Goal: Information Seeking & Learning: Check status

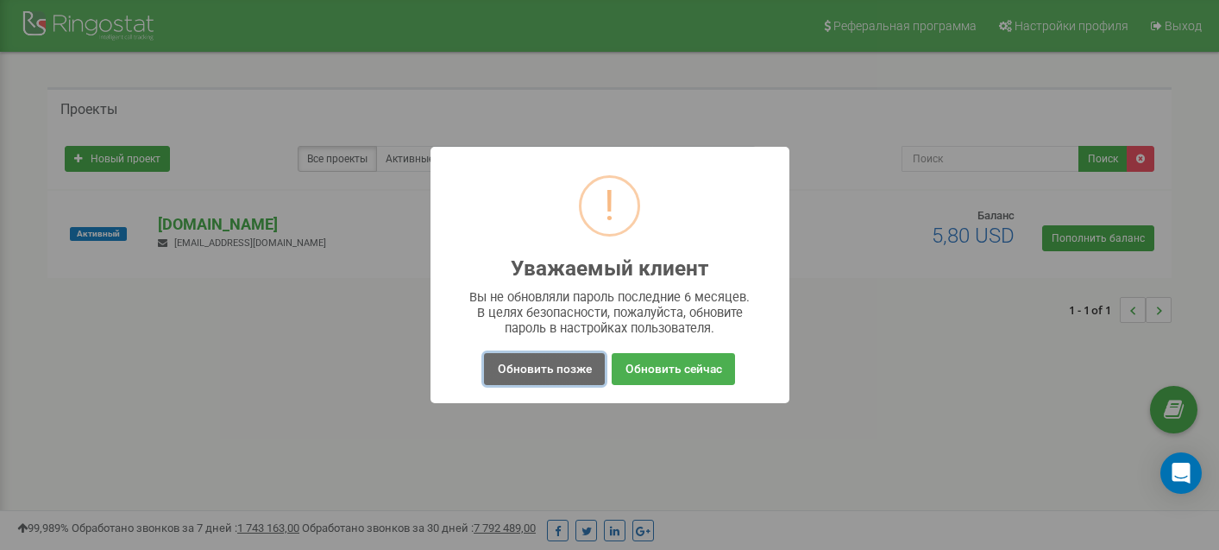
click at [575, 363] on button "Обновить позже" at bounding box center [544, 369] width 120 height 32
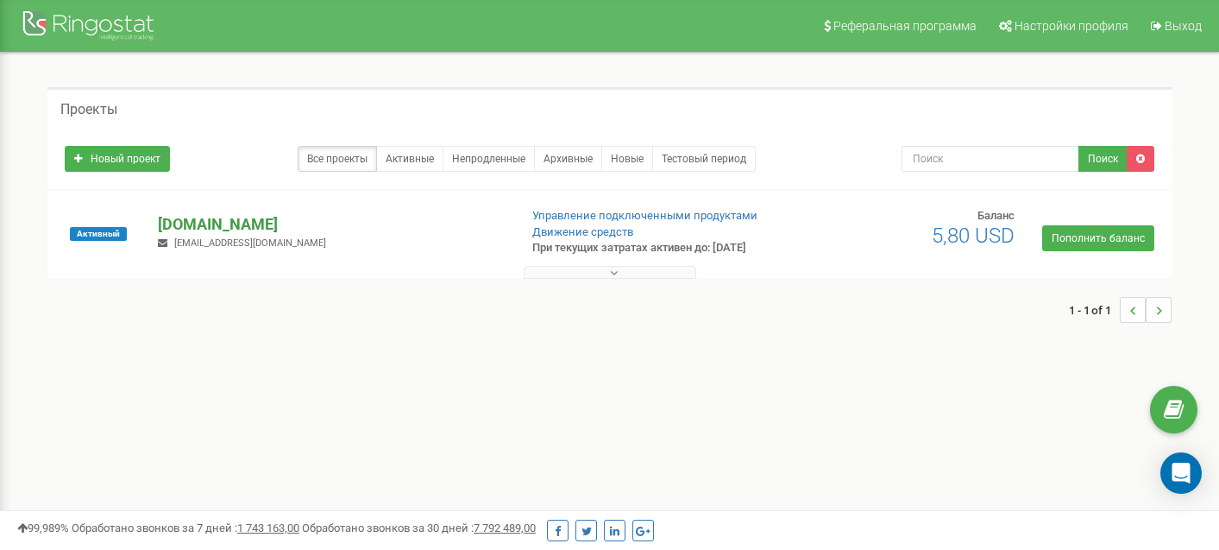
click at [247, 223] on p "[DOMAIN_NAME]" at bounding box center [331, 224] width 346 height 22
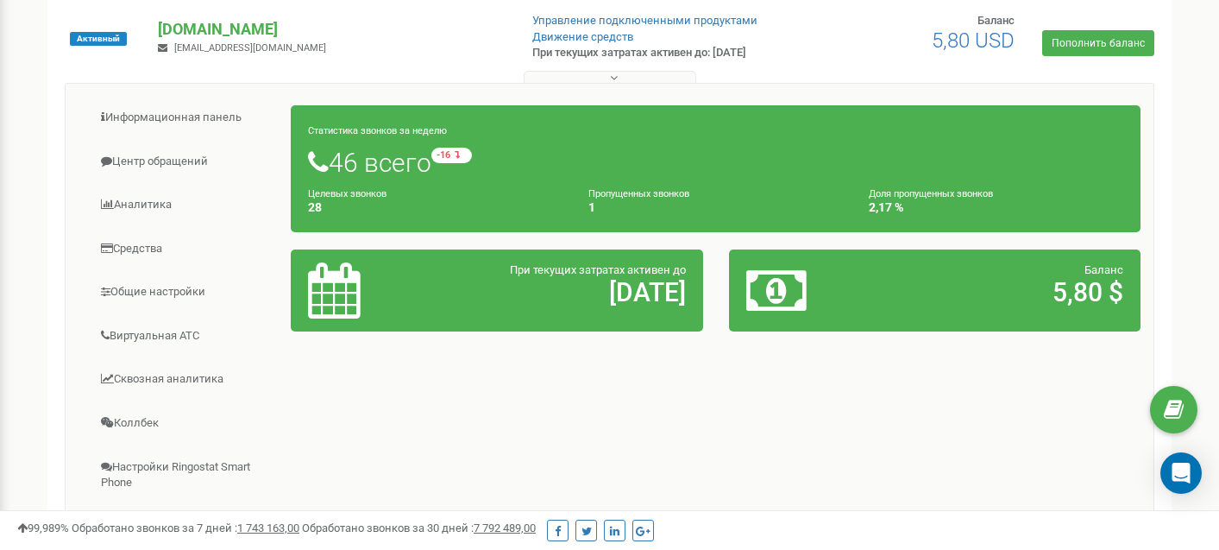
scroll to position [196, 0]
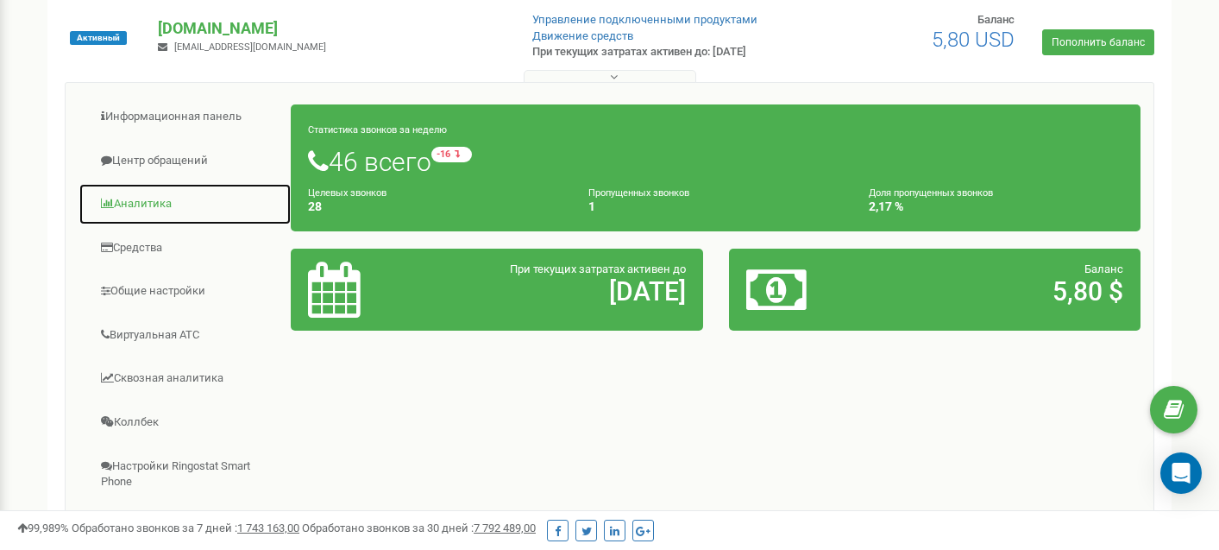
click at [170, 205] on link "Аналитика" at bounding box center [185, 204] width 213 height 42
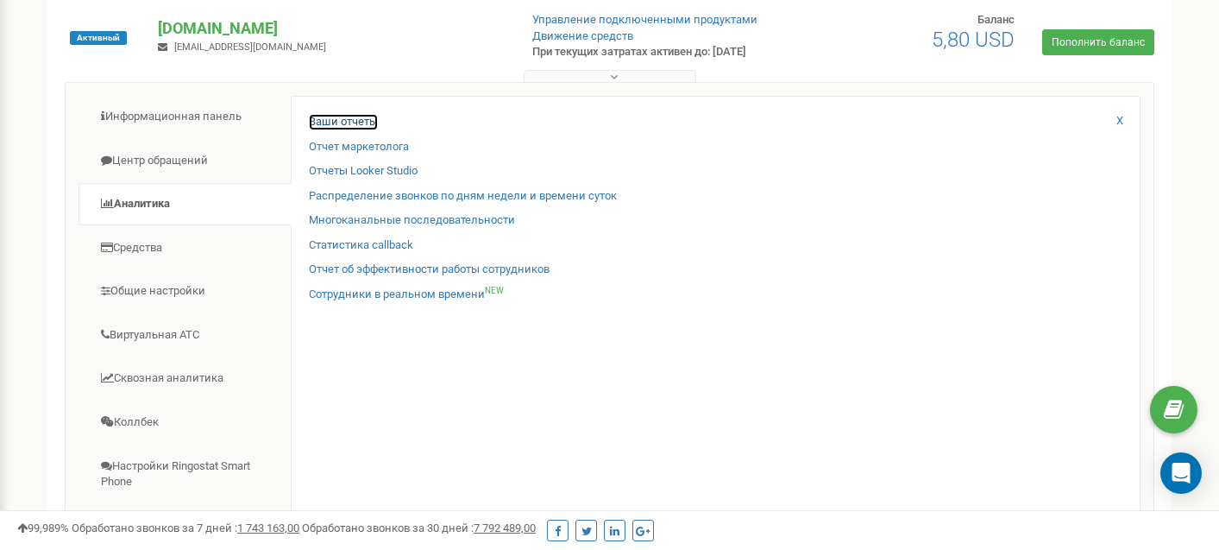
click at [361, 123] on link "Ваши отчеты" at bounding box center [343, 122] width 69 height 16
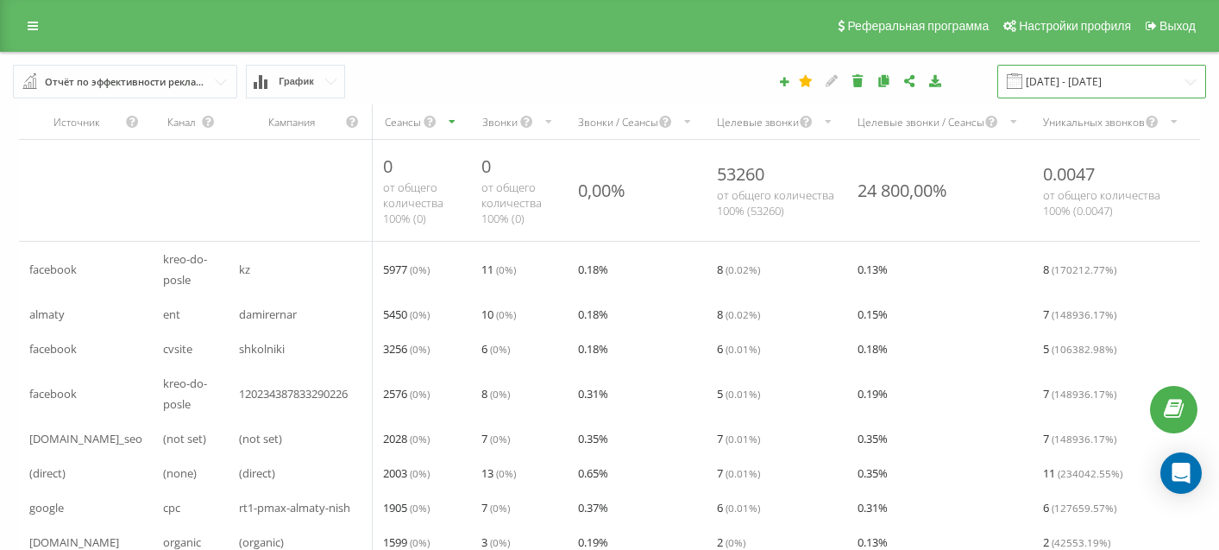
click at [1120, 79] on input "[DATE] - [DATE]" at bounding box center [1101, 82] width 209 height 34
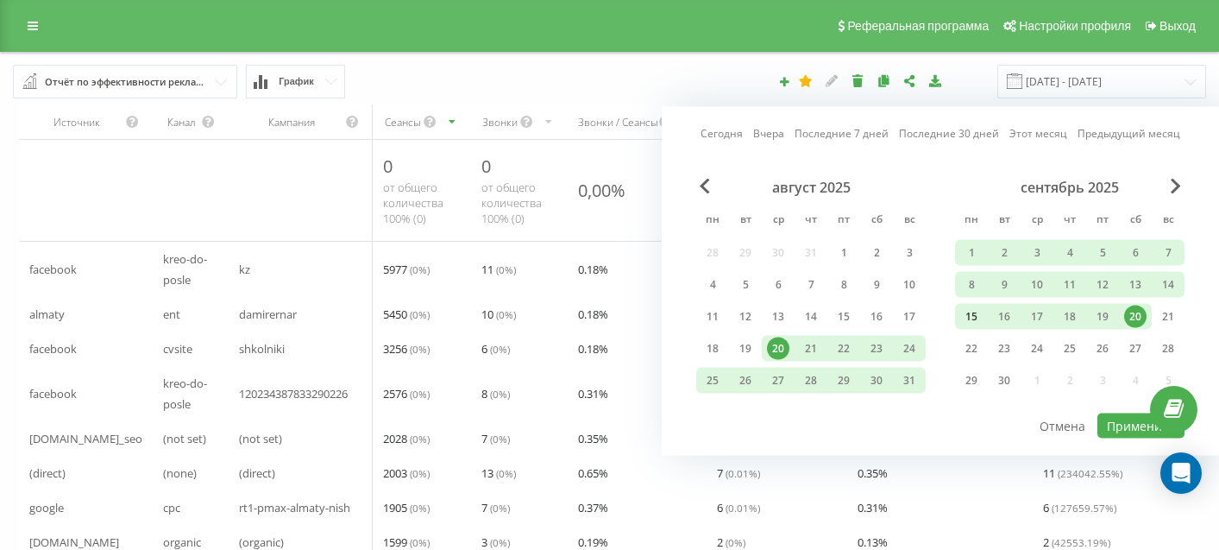
click at [970, 323] on div "15" at bounding box center [971, 316] width 22 height 22
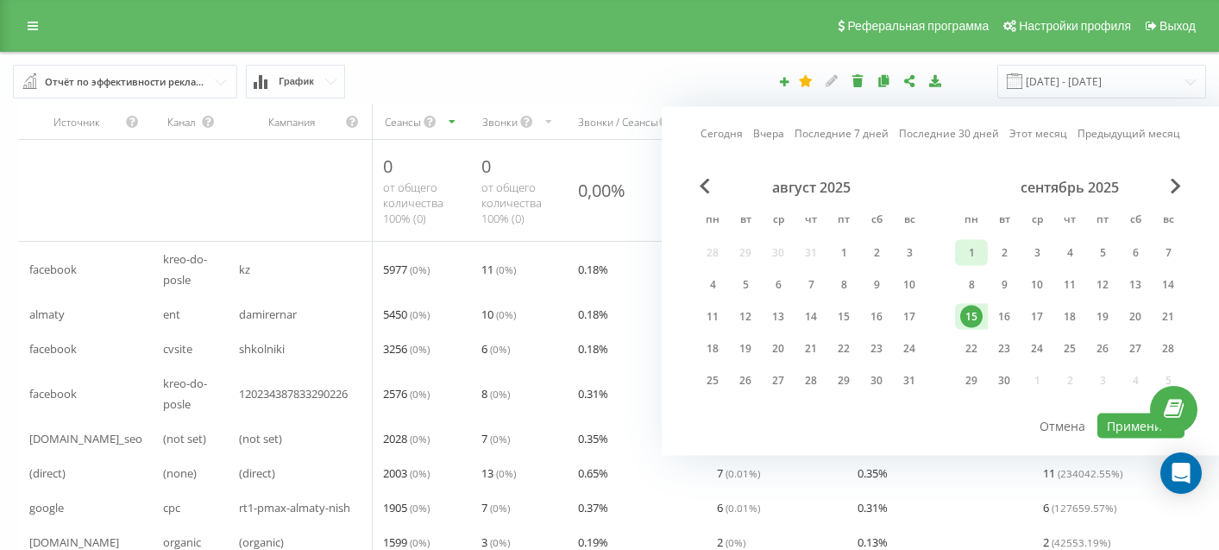
click at [976, 248] on div "1" at bounding box center [971, 253] width 22 height 22
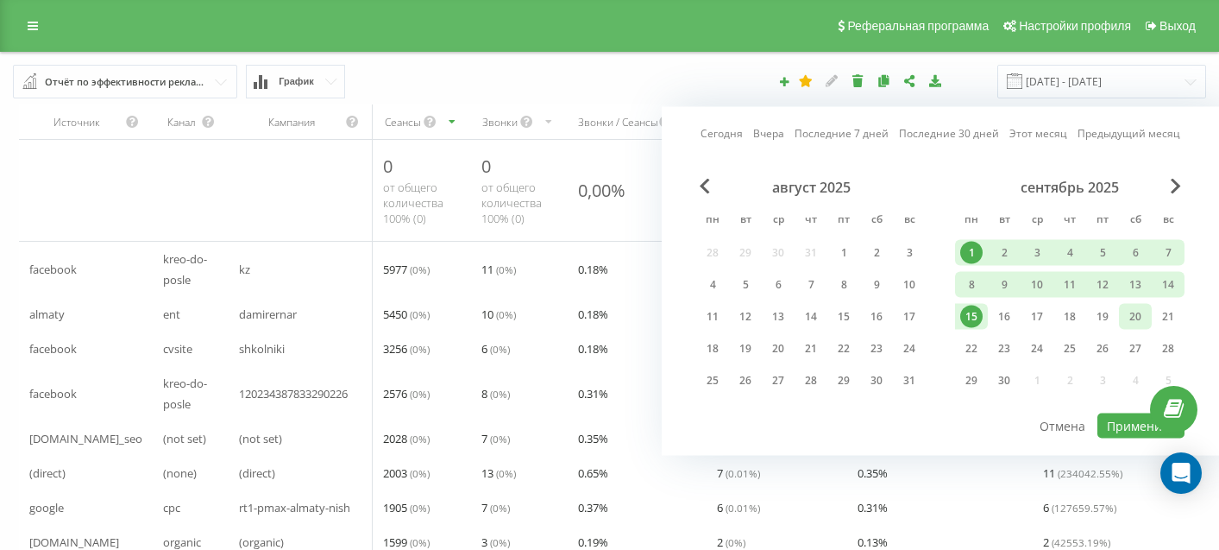
click at [1135, 317] on div "20" at bounding box center [1135, 316] width 22 height 22
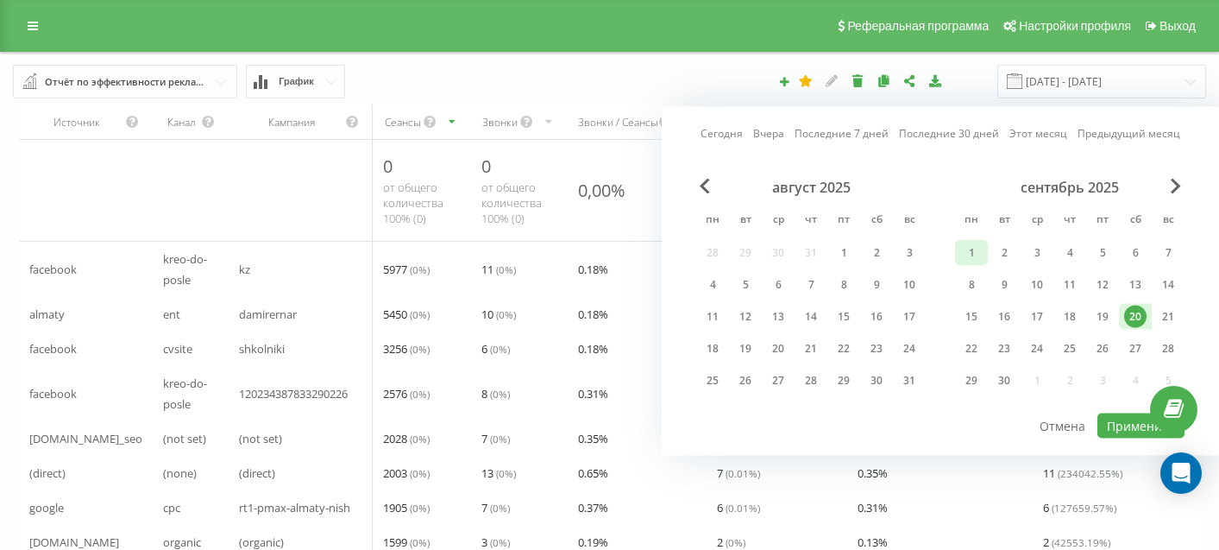
click at [969, 248] on div "1" at bounding box center [971, 253] width 22 height 22
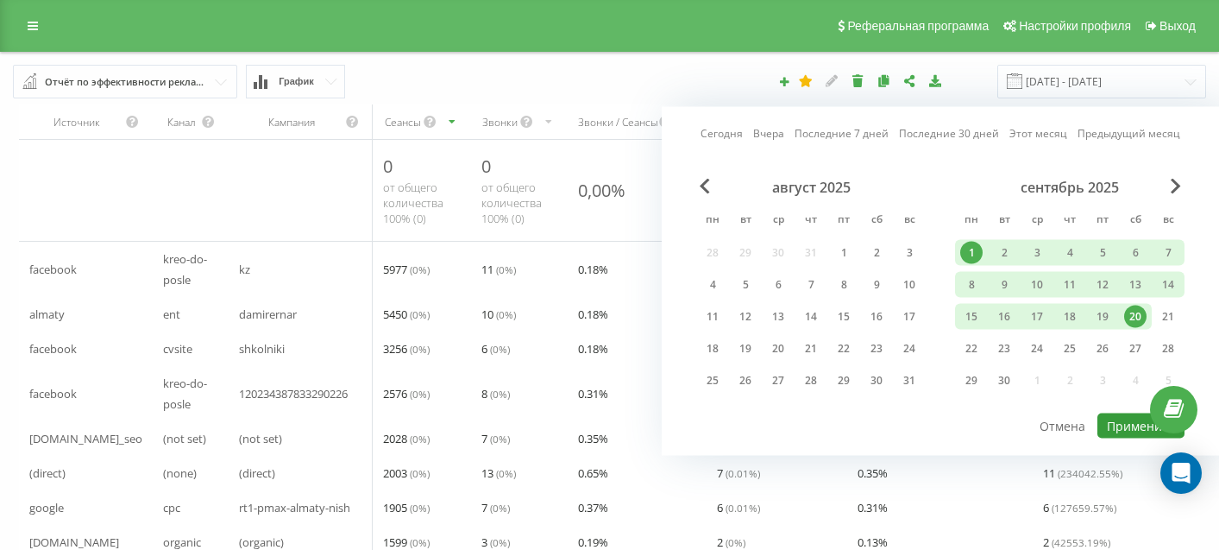
click at [1116, 424] on button "Применить" at bounding box center [1140, 425] width 87 height 25
type input "[DATE] - [DATE]"
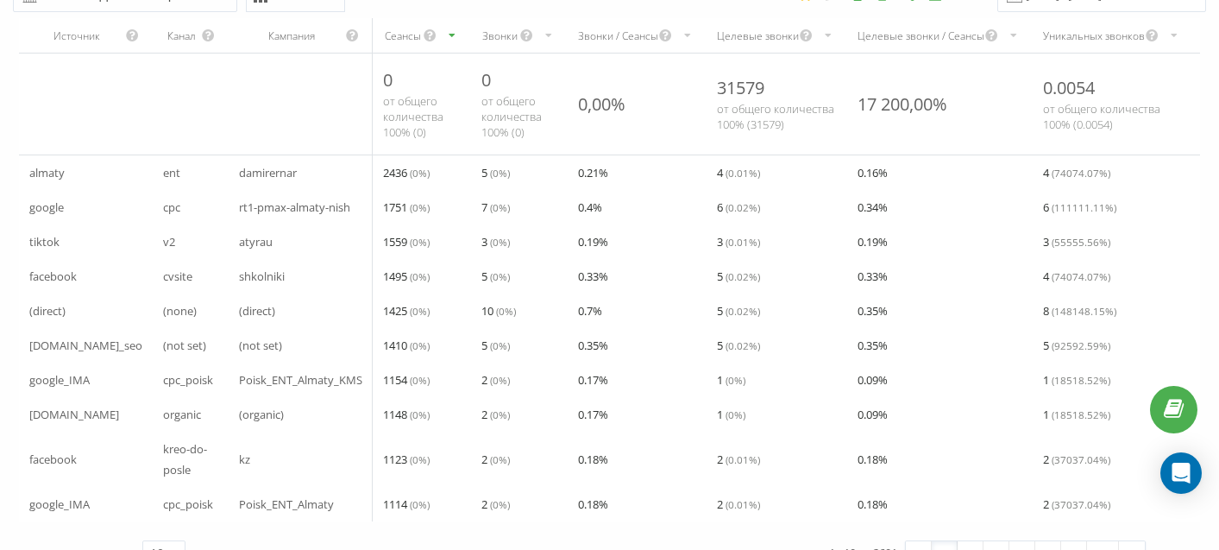
scroll to position [120, 0]
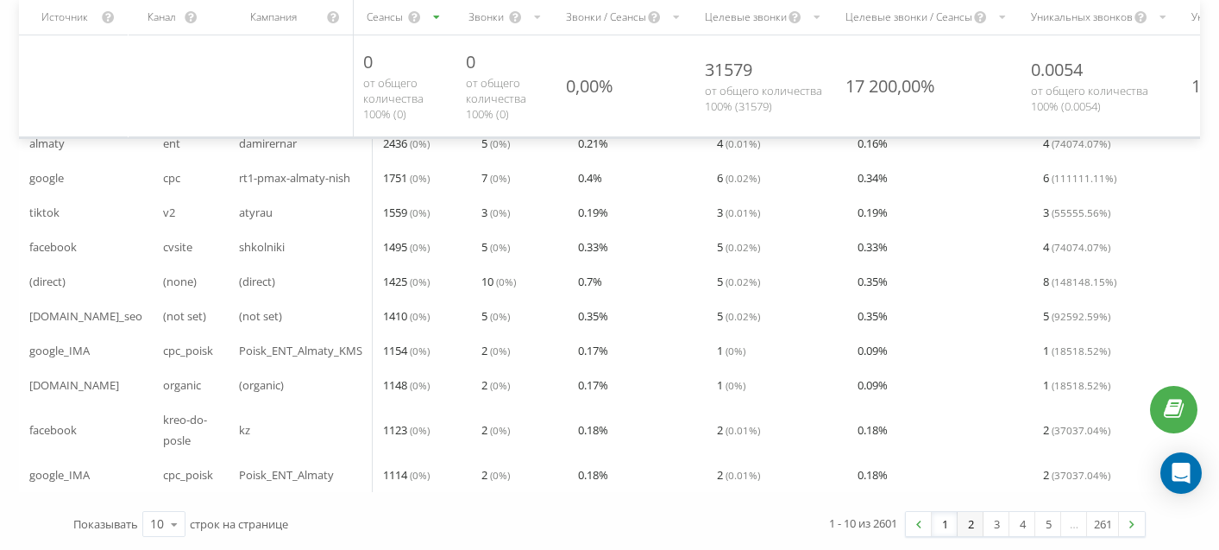
click at [964, 528] on link "2" at bounding box center [971, 524] width 26 height 24
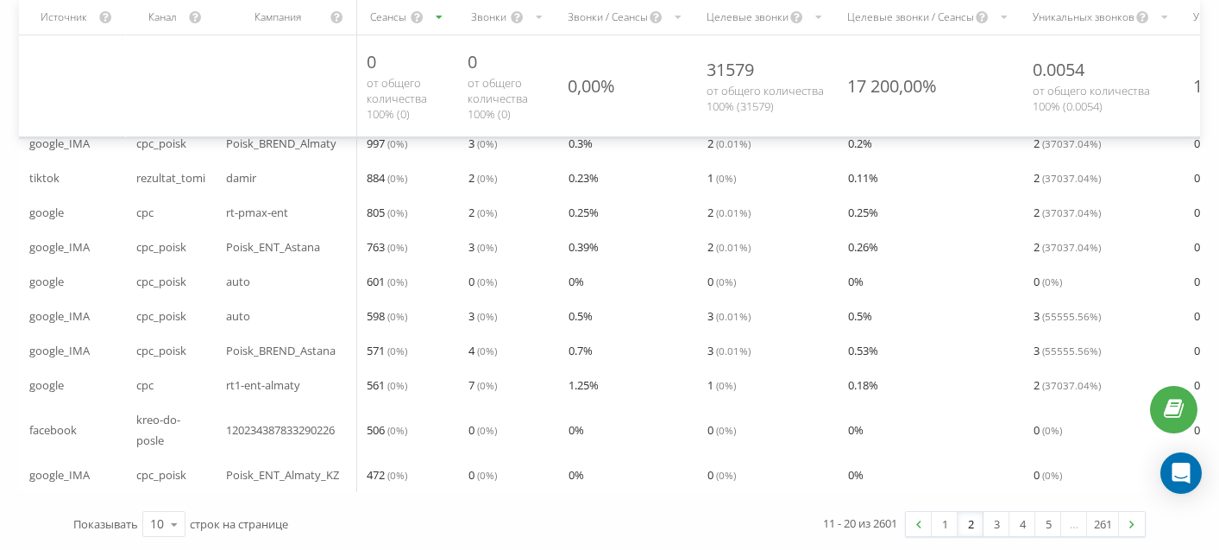
scroll to position [120, 0]
click at [994, 525] on link "3" at bounding box center [996, 524] width 26 height 24
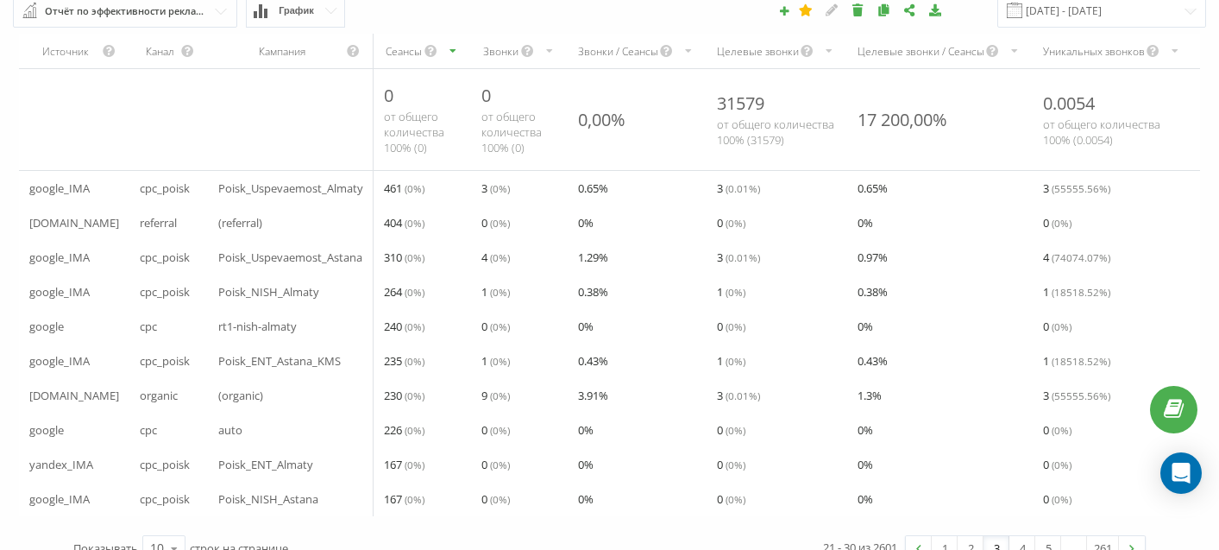
scroll to position [100, 0]
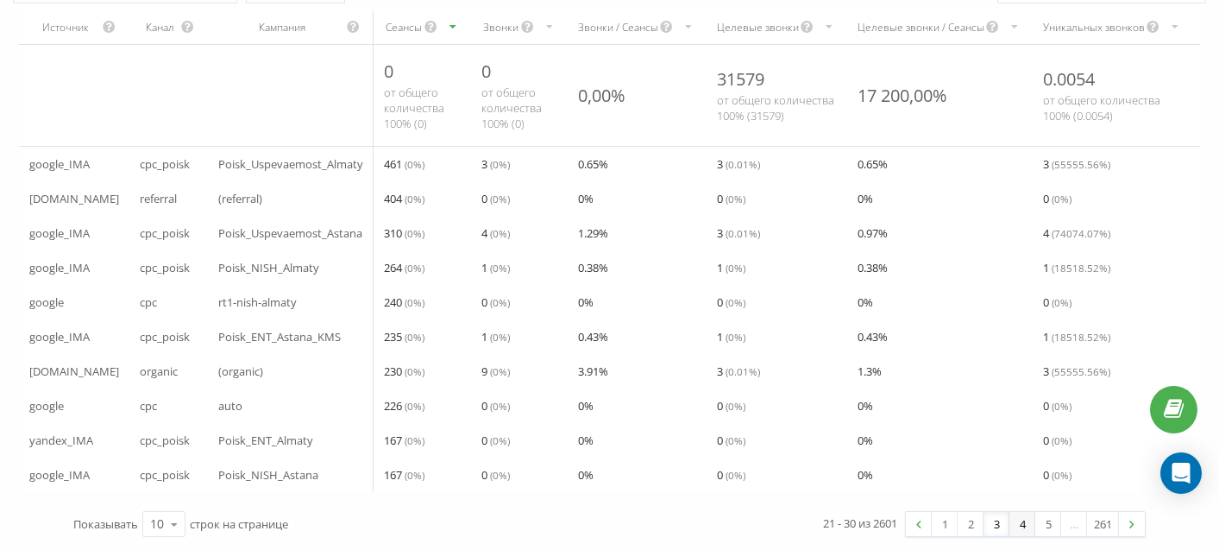
click at [1018, 525] on link "4" at bounding box center [1022, 524] width 26 height 24
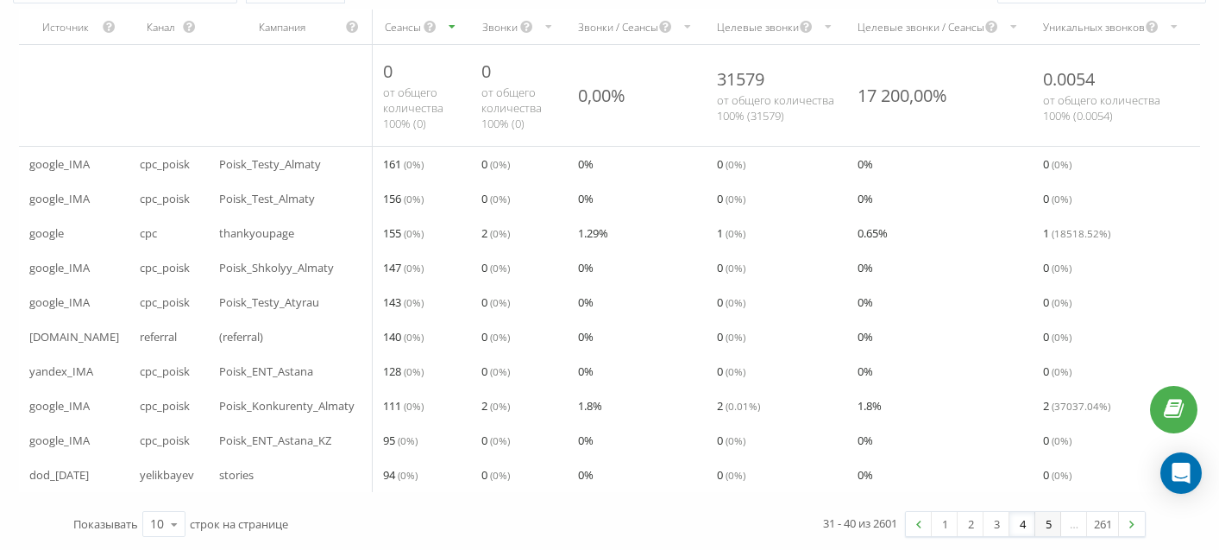
click at [1046, 526] on link "5" at bounding box center [1048, 524] width 26 height 24
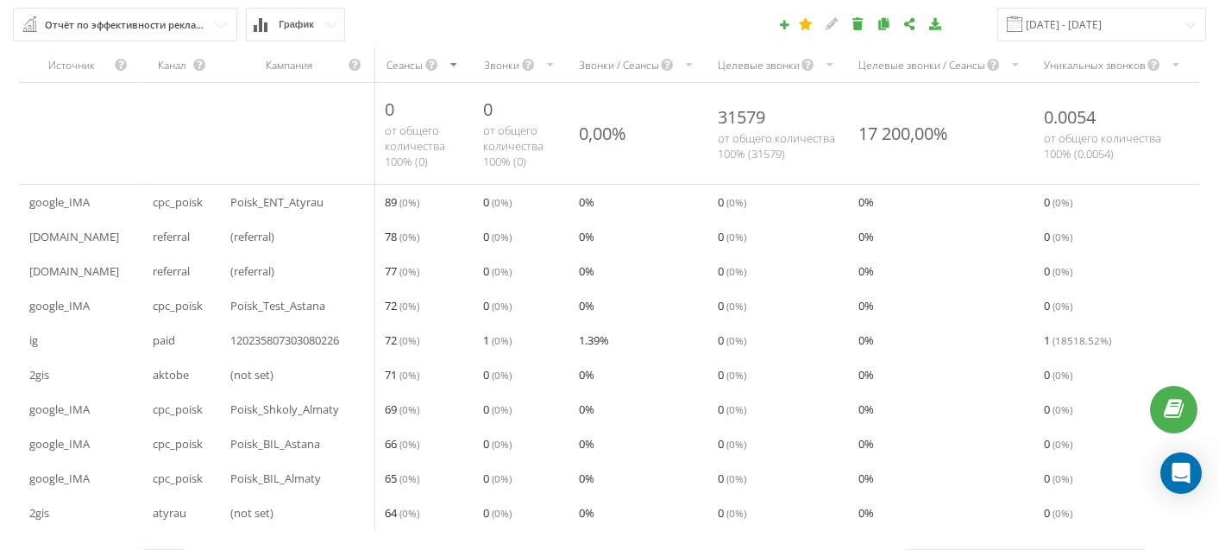
scroll to position [100, 0]
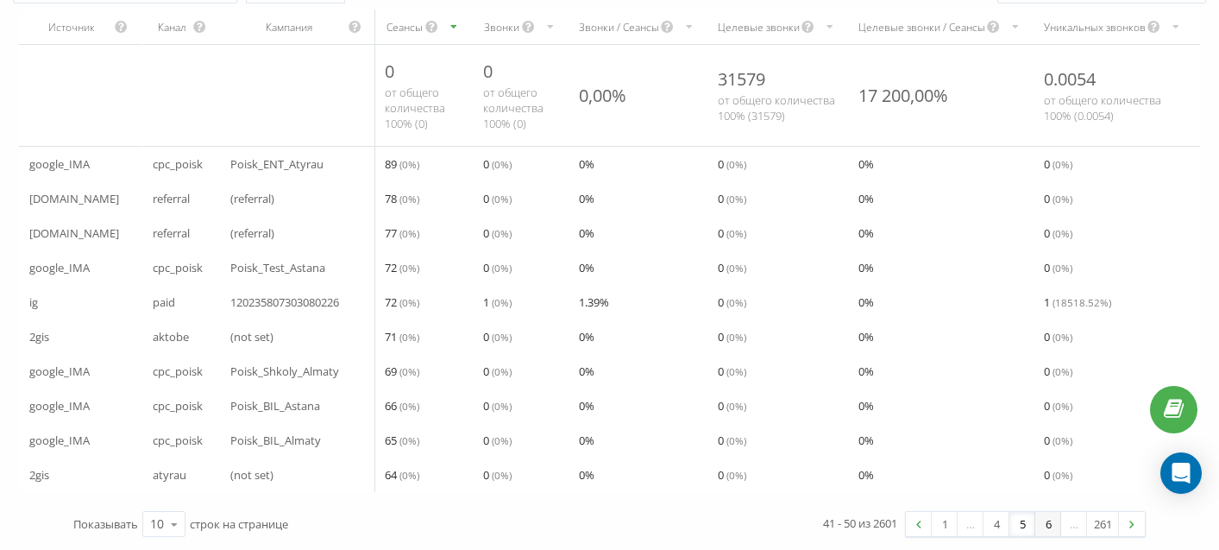
click at [1048, 522] on link "6" at bounding box center [1048, 524] width 26 height 24
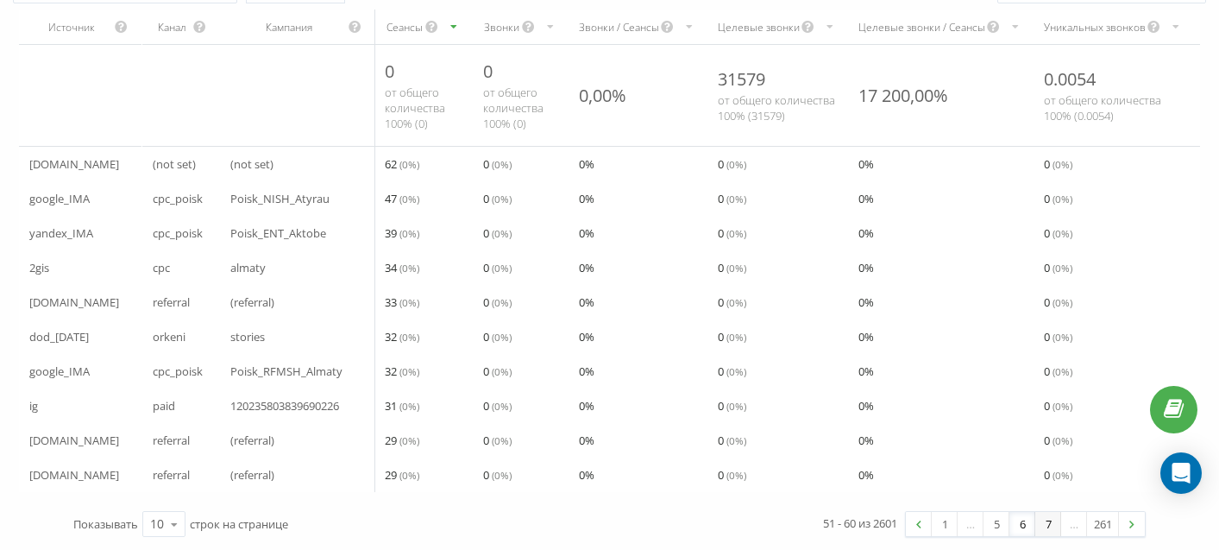
click at [1049, 525] on link "7" at bounding box center [1048, 524] width 26 height 24
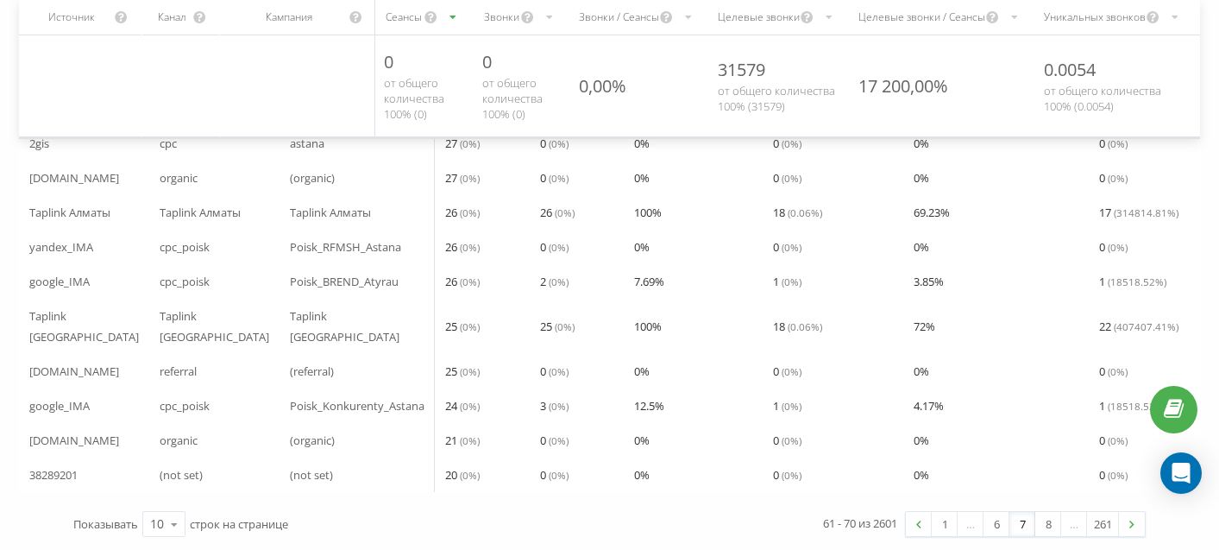
scroll to position [141, 0]
click at [1040, 521] on link "8" at bounding box center [1048, 524] width 26 height 24
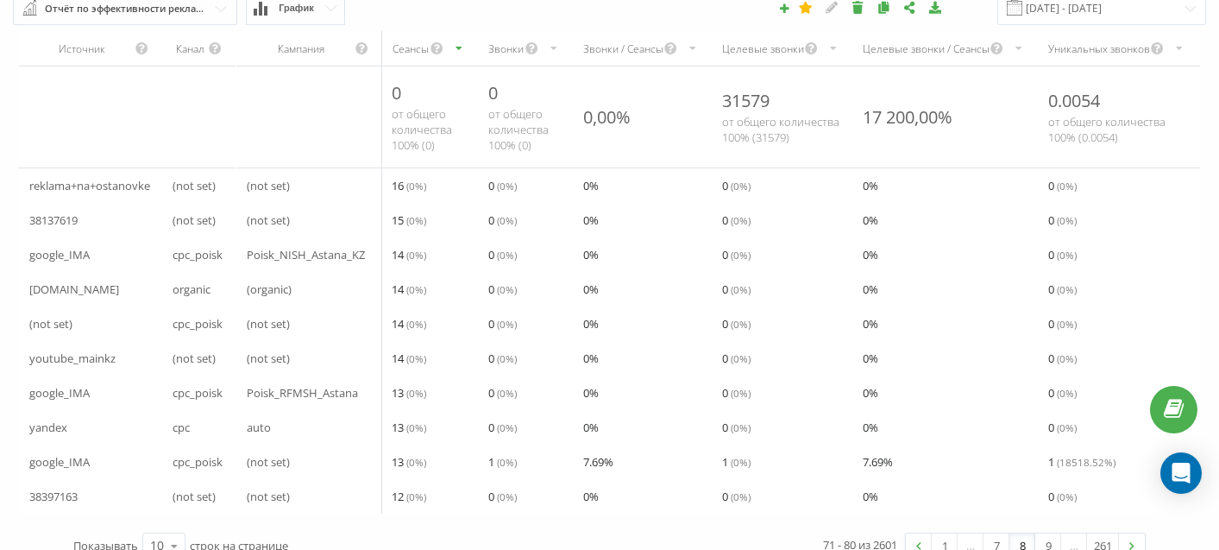
scroll to position [100, 0]
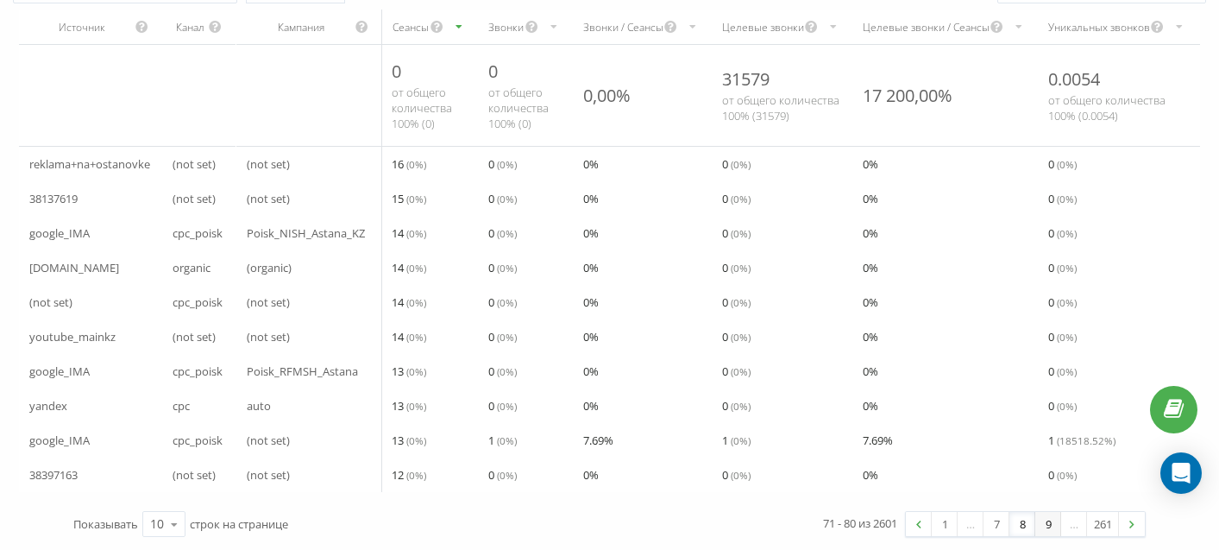
click at [1047, 519] on link "9" at bounding box center [1048, 524] width 26 height 24
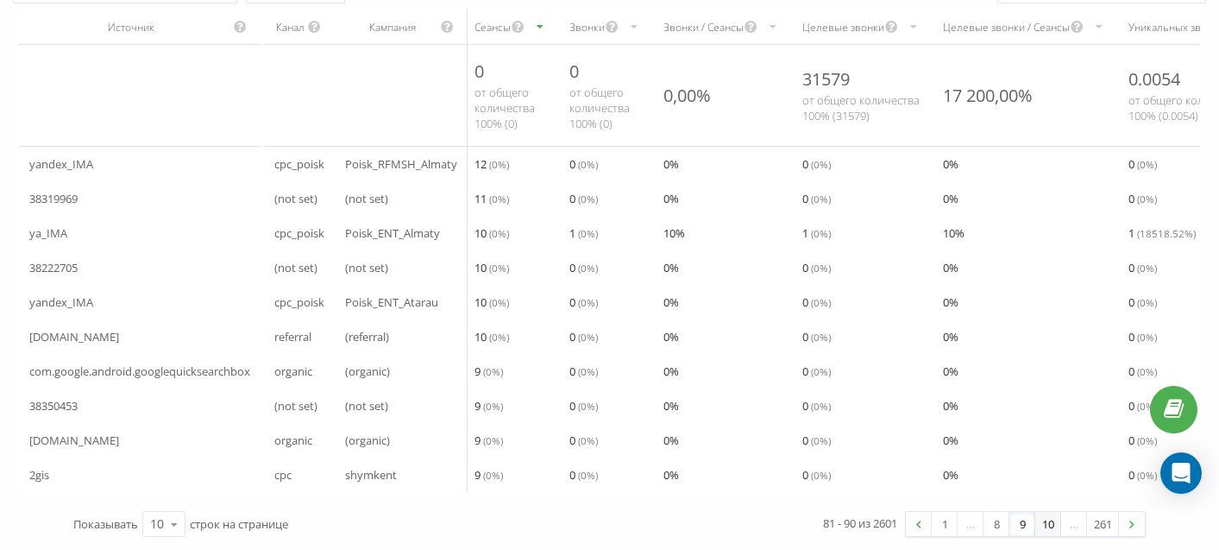
click at [1042, 525] on link "10" at bounding box center [1048, 524] width 26 height 24
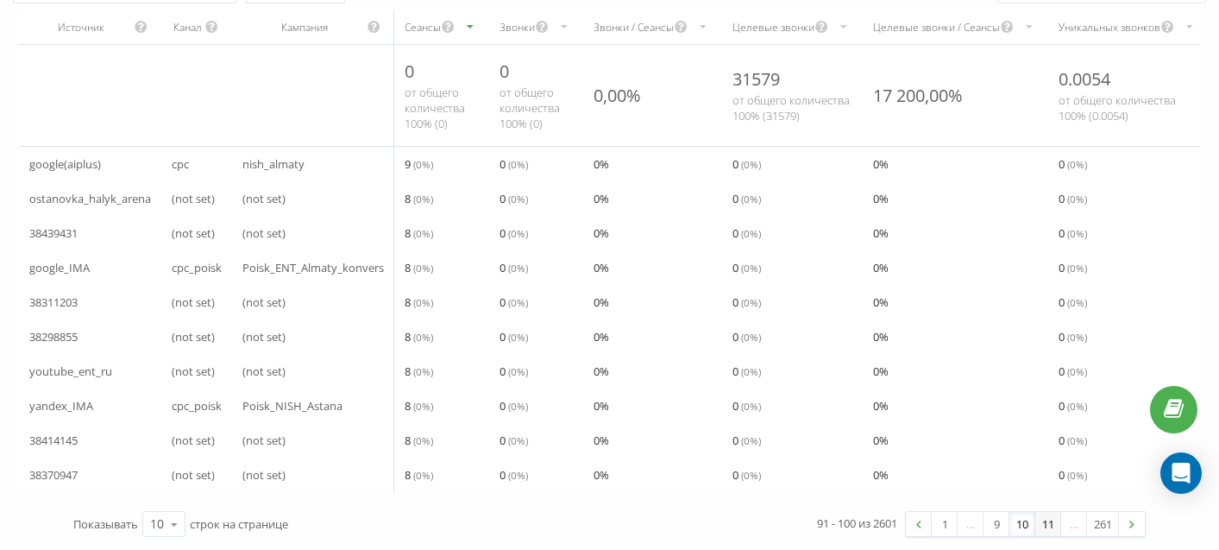
click at [1045, 526] on link "11" at bounding box center [1048, 524] width 26 height 24
